Goal: Navigation & Orientation: Find specific page/section

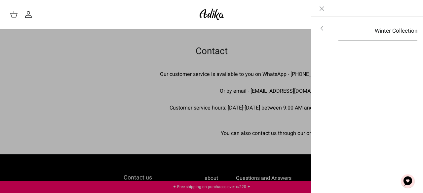
click at [389, 28] on font "Winter Collection" at bounding box center [396, 31] width 43 height 8
click at [380, 81] on div "For all items" at bounding box center [367, 105] width 112 height 176
click at [209, 12] on img at bounding box center [212, 15] width 28 height 16
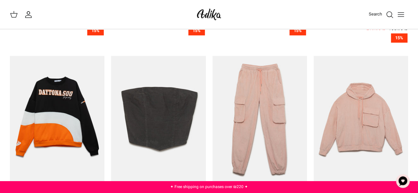
scroll to position [639, 0]
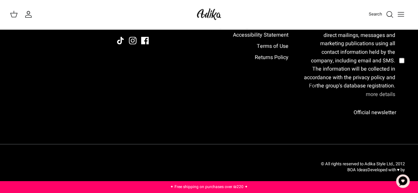
click at [376, 94] on font "For more details" at bounding box center [352, 90] width 86 height 17
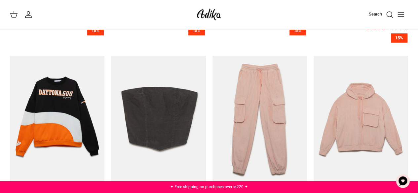
scroll to position [508, 0]
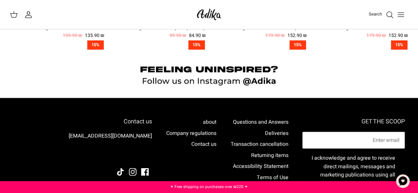
click at [264, 79] on div at bounding box center [209, 77] width 418 height 42
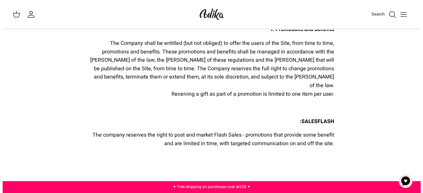
scroll to position [4958, 0]
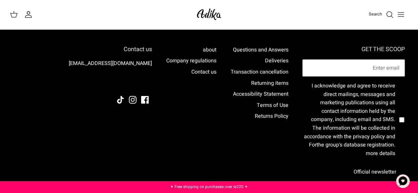
click at [374, 168] on font "Official newsletter" at bounding box center [375, 172] width 43 height 8
click at [367, 27] on div "Search My account Search" at bounding box center [209, 14] width 418 height 29
click at [380, 168] on font "Official newsletter" at bounding box center [375, 172] width 43 height 8
click at [336, 27] on div "Search My account Search" at bounding box center [209, 14] width 418 height 29
click at [403, 13] on icon "Toggle menu" at bounding box center [401, 15] width 8 height 8
